Goal: Book appointment/travel/reservation

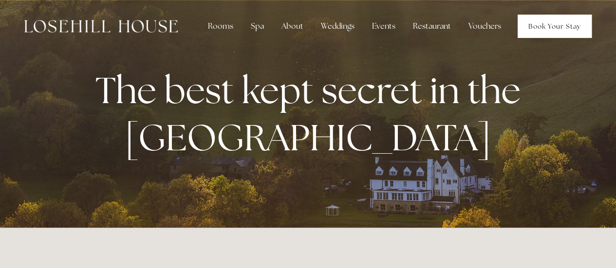
click at [541, 23] on link "Book Your Stay" at bounding box center [554, 26] width 74 height 23
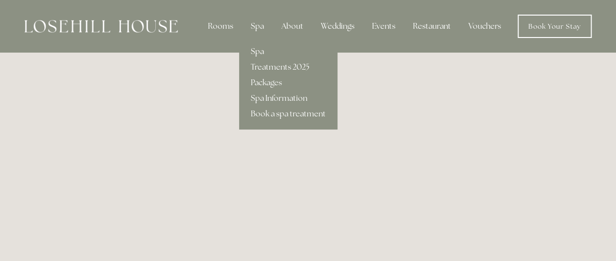
click at [261, 54] on link "Spa" at bounding box center [288, 52] width 98 height 16
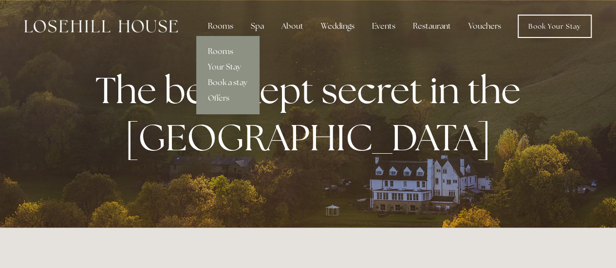
click at [222, 53] on link "Rooms" at bounding box center [227, 52] width 63 height 16
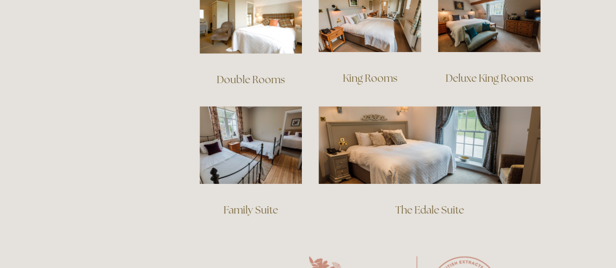
scroll to position [704, 0]
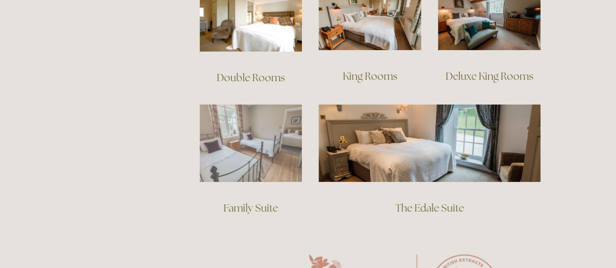
click at [253, 143] on img at bounding box center [251, 143] width 103 height 78
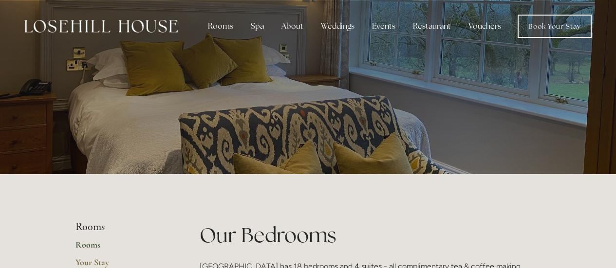
scroll to position [704, 0]
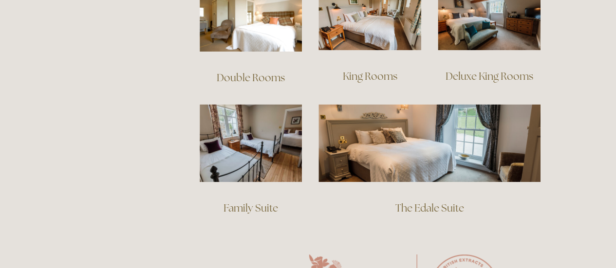
click at [128, 148] on main "Rooms Rooms Your Stay Book a stay Offers Our Bedrooms Losehill House Hotel has …" at bounding box center [308, 148] width 497 height 1356
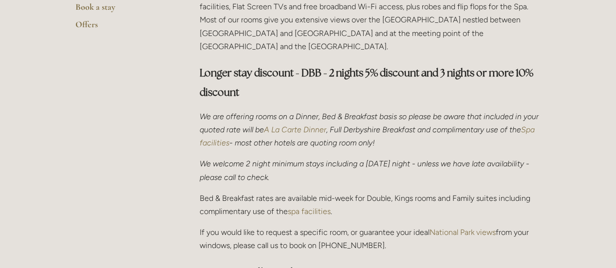
scroll to position [196, 0]
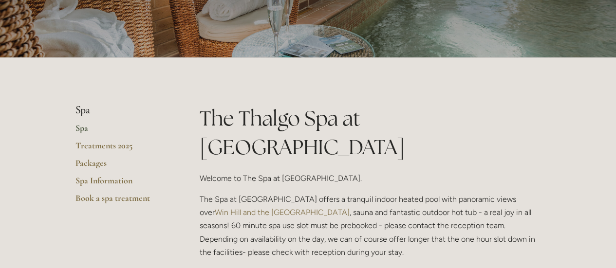
scroll to position [234, 0]
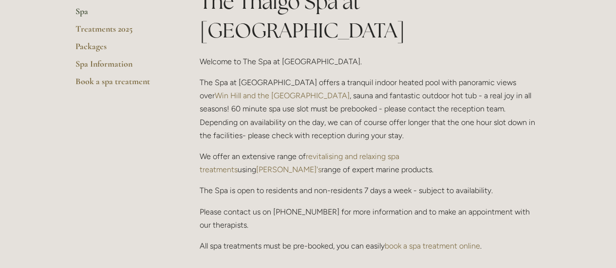
click at [261, 76] on p "The Spa at [GEOGRAPHIC_DATA] offers a tranquil indoor heated pool with panorami…" at bounding box center [370, 109] width 341 height 66
drag, startPoint x: 0, startPoint y: 0, endPoint x: 261, endPoint y: 54, distance: 266.5
click at [261, 76] on p "The Spa at Losehill House offers a tranquil indoor heated pool with panoramic v…" at bounding box center [370, 109] width 341 height 66
click at [242, 102] on p "The Spa at Losehill House offers a tranquil indoor heated pool with panoramic v…" at bounding box center [370, 109] width 341 height 66
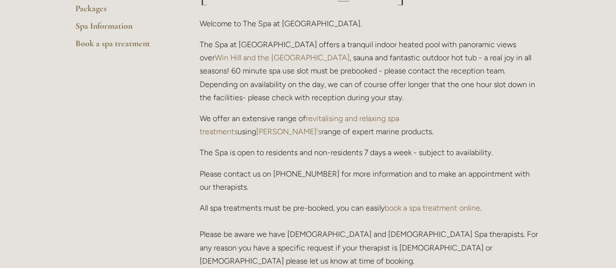
scroll to position [273, 0]
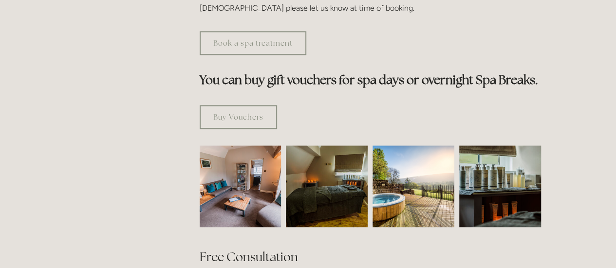
scroll to position [526, 0]
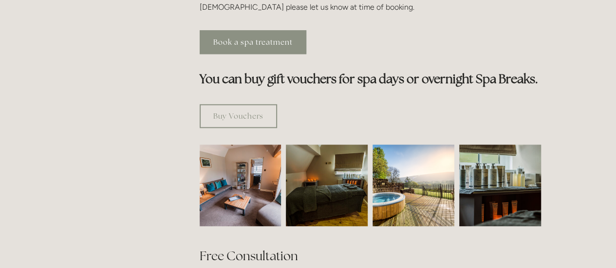
click at [245, 30] on link "Book a spa treatment" at bounding box center [253, 42] width 107 height 24
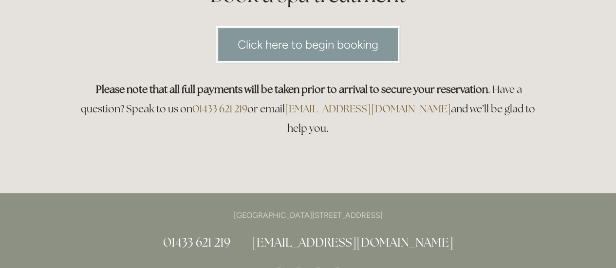
scroll to position [136, 0]
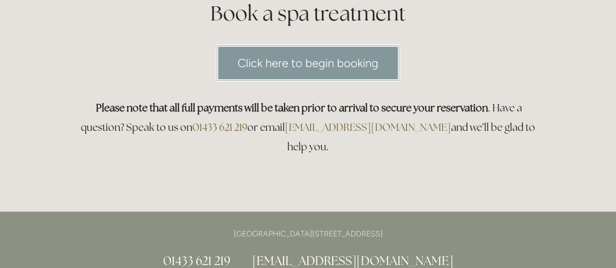
click at [311, 53] on link "Click here to begin booking" at bounding box center [308, 62] width 185 height 37
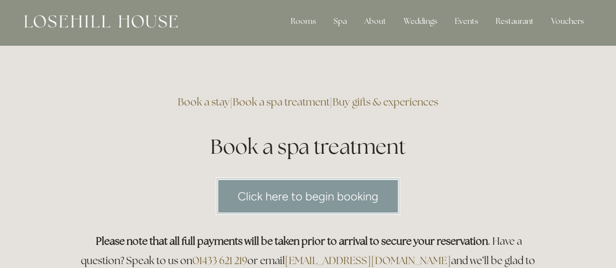
scroll to position [0, 0]
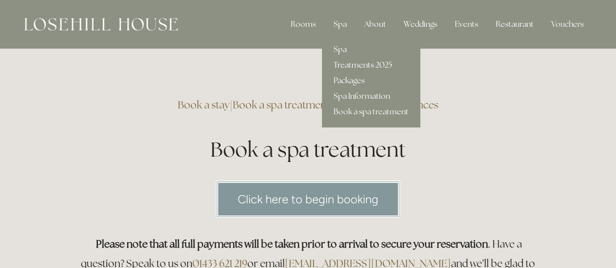
click at [358, 67] on link "Treatments 2025" at bounding box center [371, 65] width 98 height 16
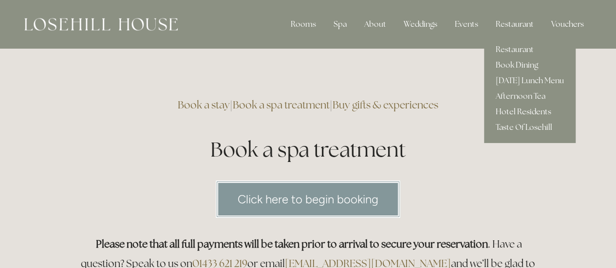
click at [509, 108] on link "Hotel Residents" at bounding box center [530, 112] width 92 height 16
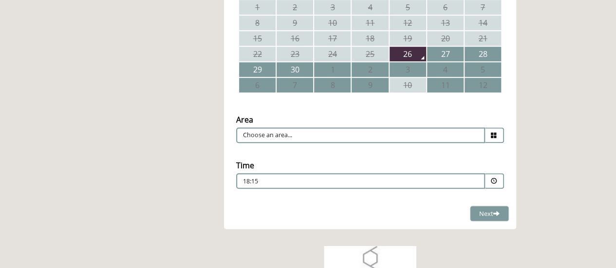
scroll to position [312, 0]
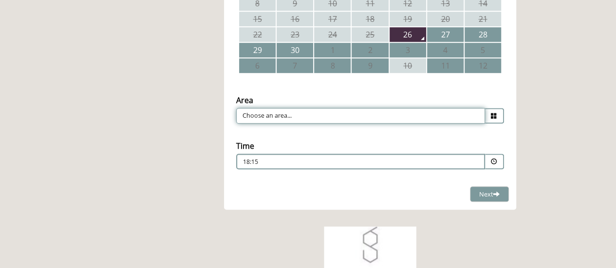
click at [462, 114] on input "Choose an area..." at bounding box center [360, 116] width 249 height 16
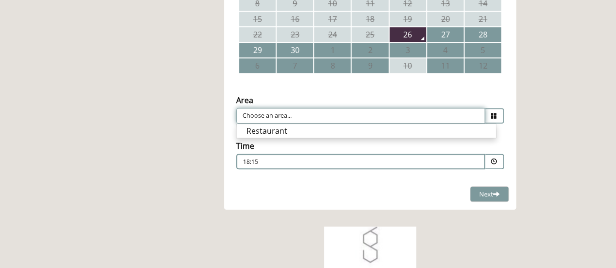
click at [462, 114] on input "Choose an area..." at bounding box center [360, 116] width 249 height 16
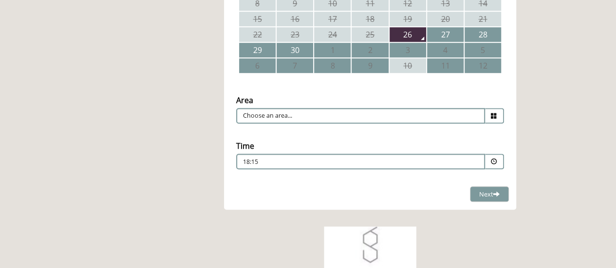
click at [455, 162] on div "18:15 Combined Shape Join Standby List" at bounding box center [360, 164] width 235 height 13
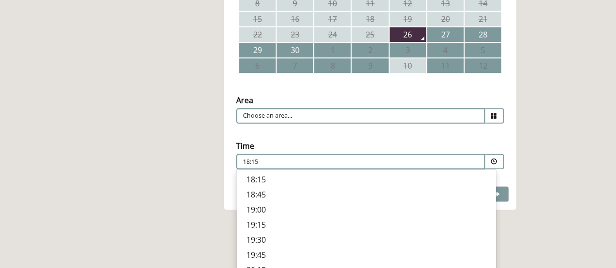
click at [333, 238] on p "19:30" at bounding box center [366, 240] width 240 height 11
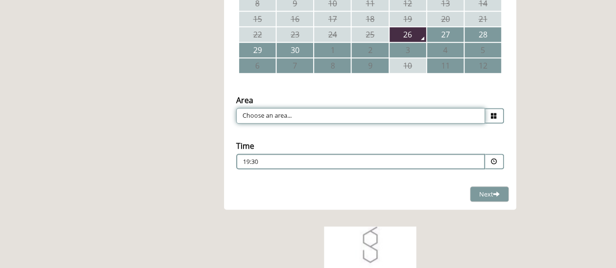
click at [363, 114] on input "Choose an area..." at bounding box center [360, 116] width 249 height 16
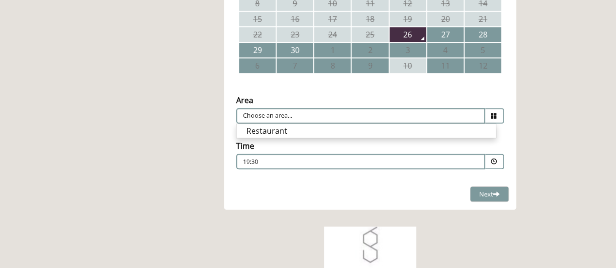
click at [176, 132] on main "Restaurant Restaurant Book Dining Sunday Lunch Menu Afternoon Tea Hotel Residen…" at bounding box center [308, 77] width 497 height 673
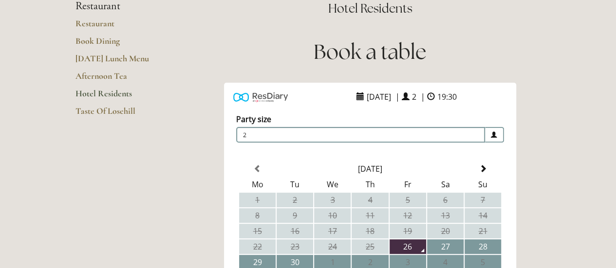
scroll to position [78, 0]
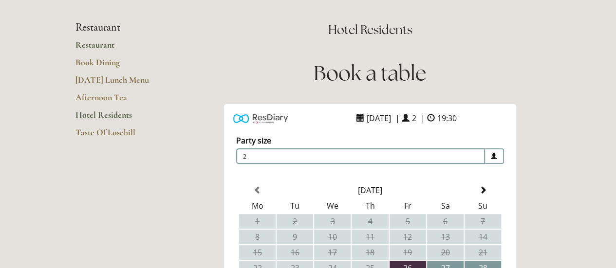
click at [101, 41] on link "Restaurant" at bounding box center [121, 48] width 93 height 18
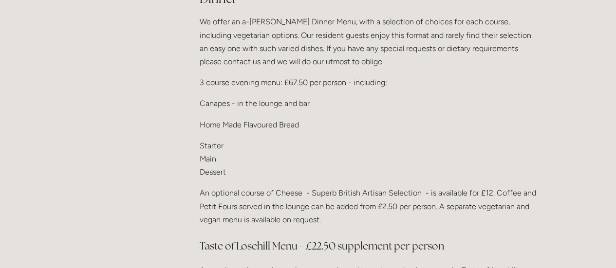
scroll to position [1149, 0]
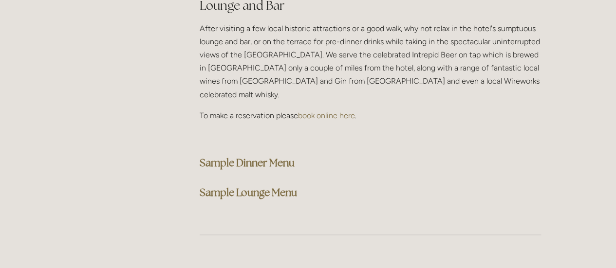
scroll to position [2493, 0]
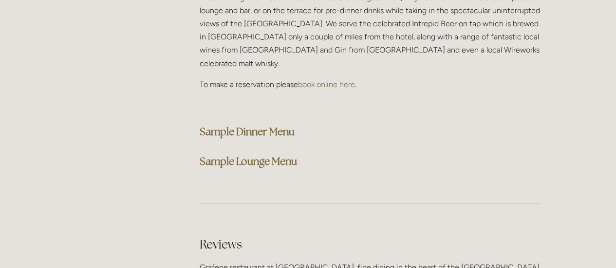
click at [278, 125] on strong "Sample Dinner Menu" at bounding box center [247, 131] width 95 height 13
